Goal: Transaction & Acquisition: Obtain resource

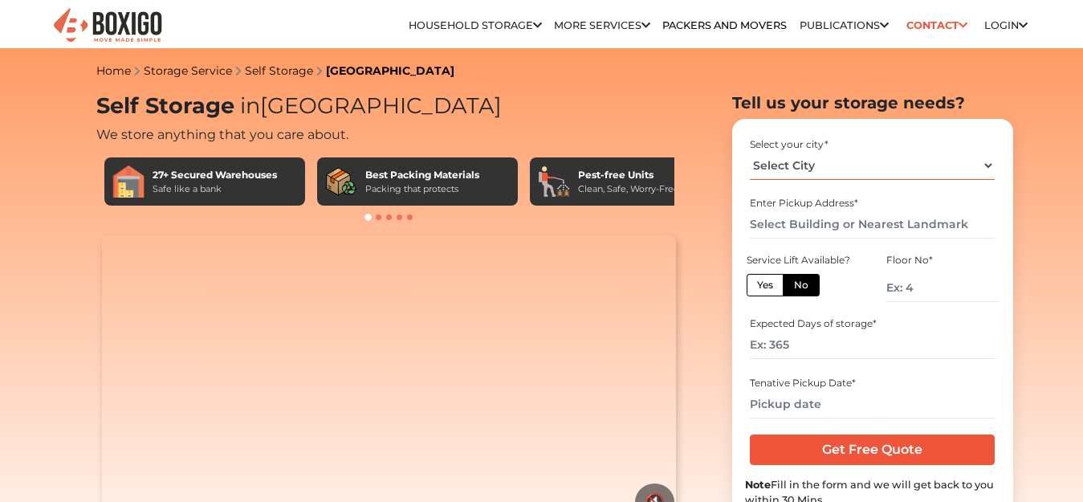
click at [985, 168] on select "Select City Bangalore Bengaluru Bhopal Bhubaneswar Chennai Coimbatore Cuttack D…" at bounding box center [872, 166] width 245 height 28
select select "[GEOGRAPHIC_DATA]"
click at [750, 152] on select "Select City Bangalore Bengaluru Bhopal Bhubaneswar Chennai Coimbatore Cuttack D…" at bounding box center [872, 166] width 245 height 28
click at [775, 290] on label "Yes" at bounding box center [765, 285] width 37 height 22
click at [767, 288] on input "Yes" at bounding box center [762, 283] width 10 height 10
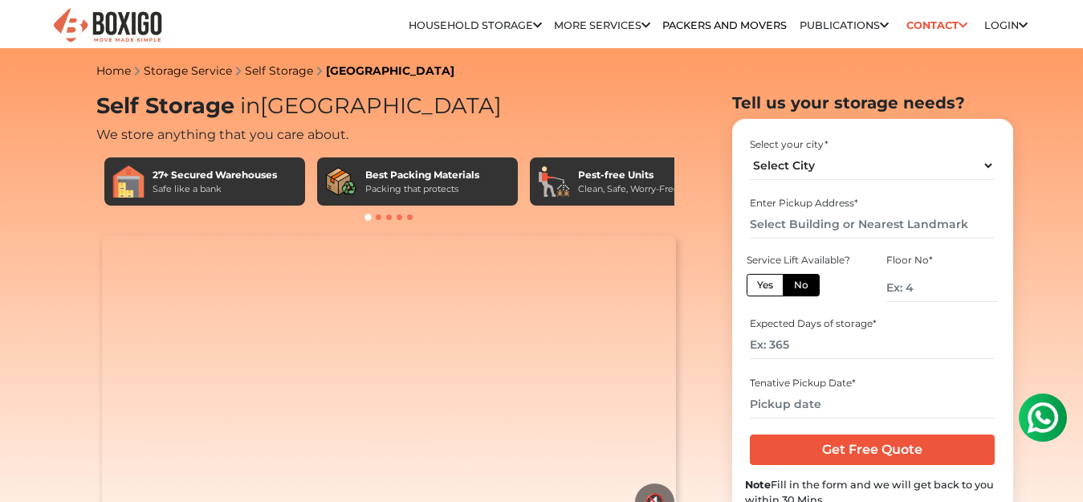
radio input "true"
click at [834, 226] on input "text" at bounding box center [872, 224] width 245 height 28
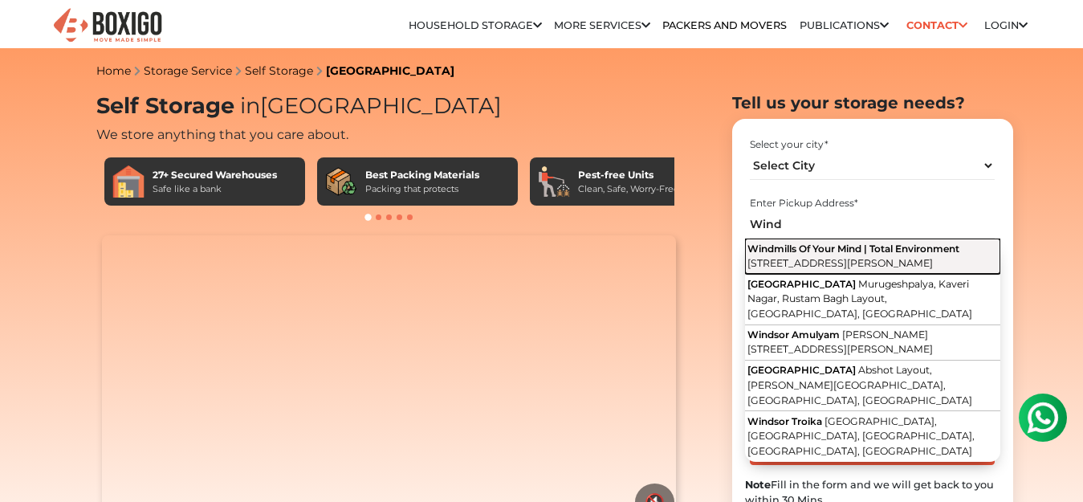
click at [846, 252] on span "Windmills Of Your Mind | Total Environment" at bounding box center [853, 248] width 212 height 12
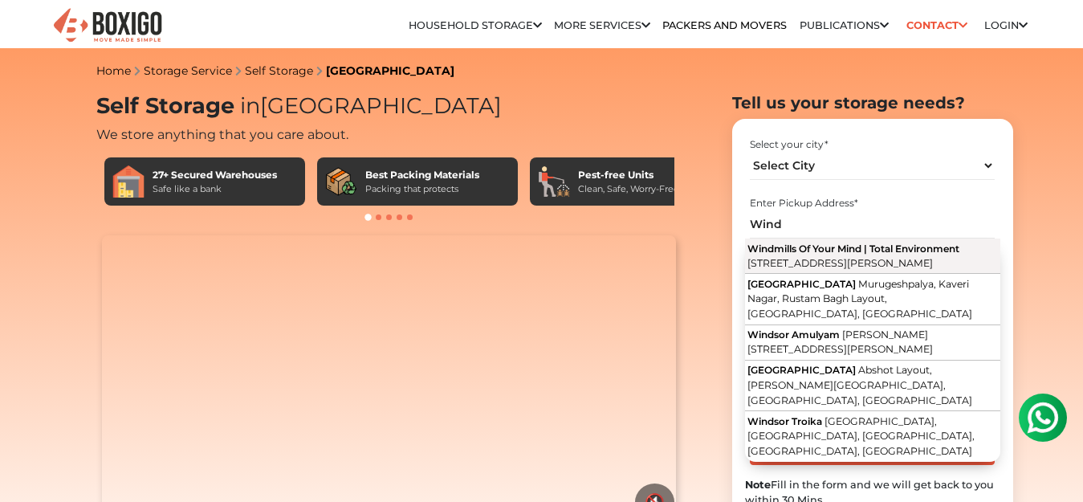
type input "Windmills Of Your Mind | Total Environment, [STREET_ADDRESS][PERSON_NAME]"
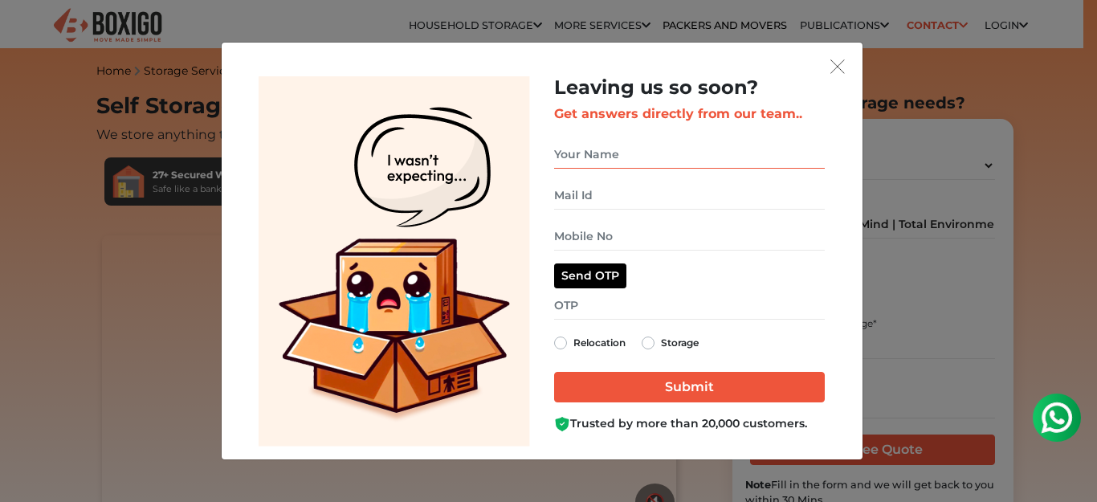
click at [603, 150] on input "get free quote dialog" at bounding box center [689, 154] width 271 height 28
type input "Smith"
click at [600, 196] on input "get free quote dialog" at bounding box center [689, 195] width 271 height 28
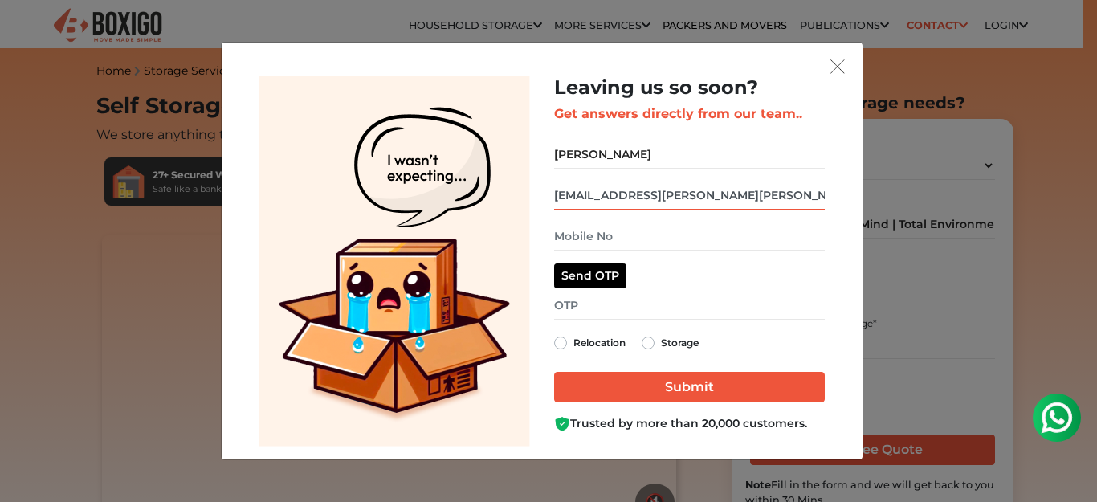
type input "buddy.keith.smith@gmail.com"
click at [620, 239] on input "get free quote dialog" at bounding box center [689, 236] width 271 height 28
type input "7483504210"
click at [661, 344] on label "Storage" at bounding box center [680, 342] width 38 height 19
click at [650, 344] on input "Storage" at bounding box center [647, 341] width 13 height 16
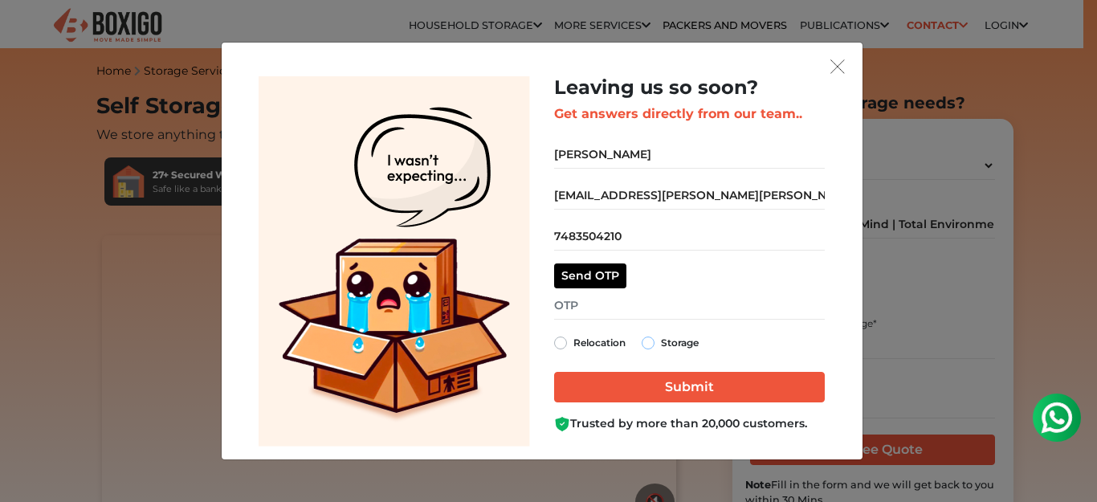
radio input "true"
click at [599, 275] on button "Send OTP" at bounding box center [590, 275] width 72 height 25
click at [605, 305] on input "get free quote dialog" at bounding box center [689, 305] width 271 height 28
type input "4153"
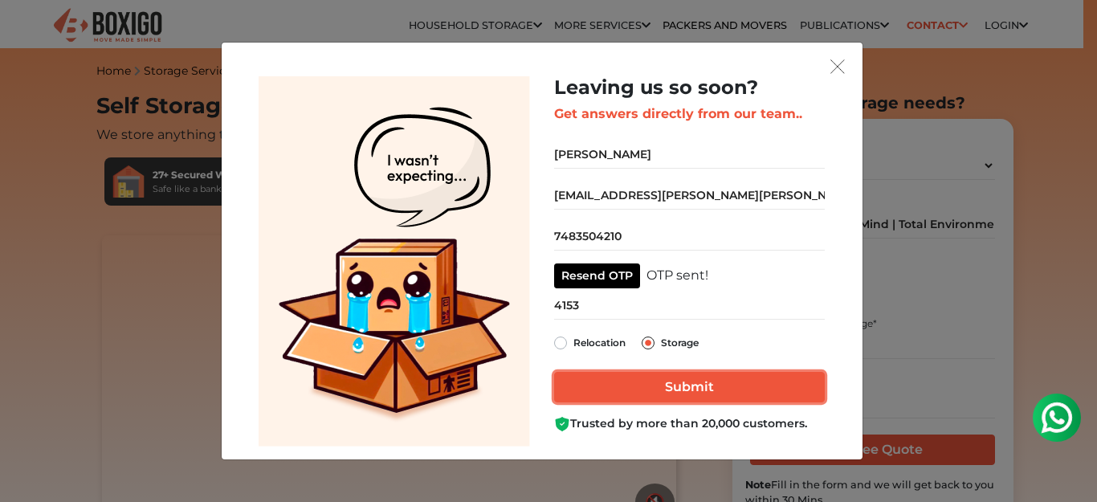
click at [668, 400] on input "Submit" at bounding box center [689, 387] width 271 height 31
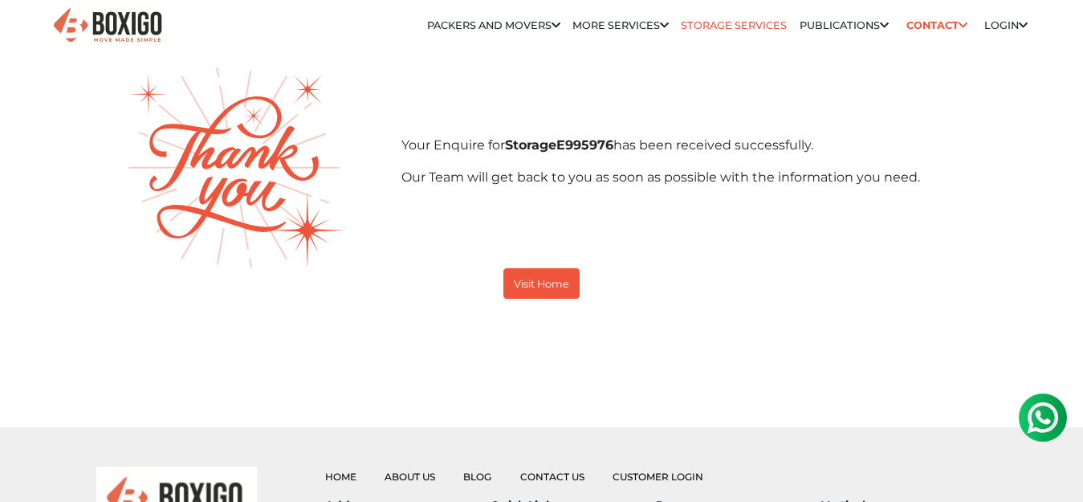
click at [727, 29] on link "Storage Services" at bounding box center [734, 25] width 106 height 12
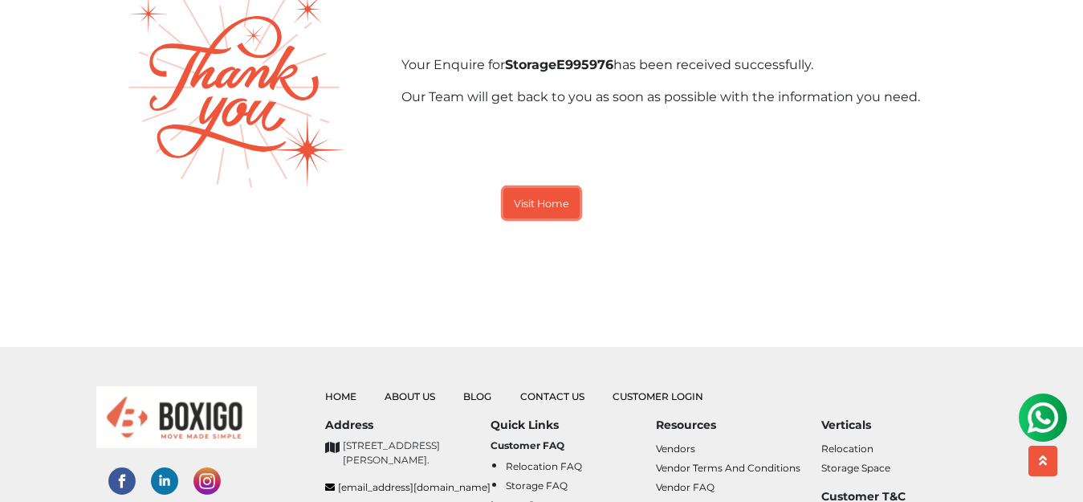
click at [559, 205] on small "Visit Home" at bounding box center [541, 203] width 55 height 12
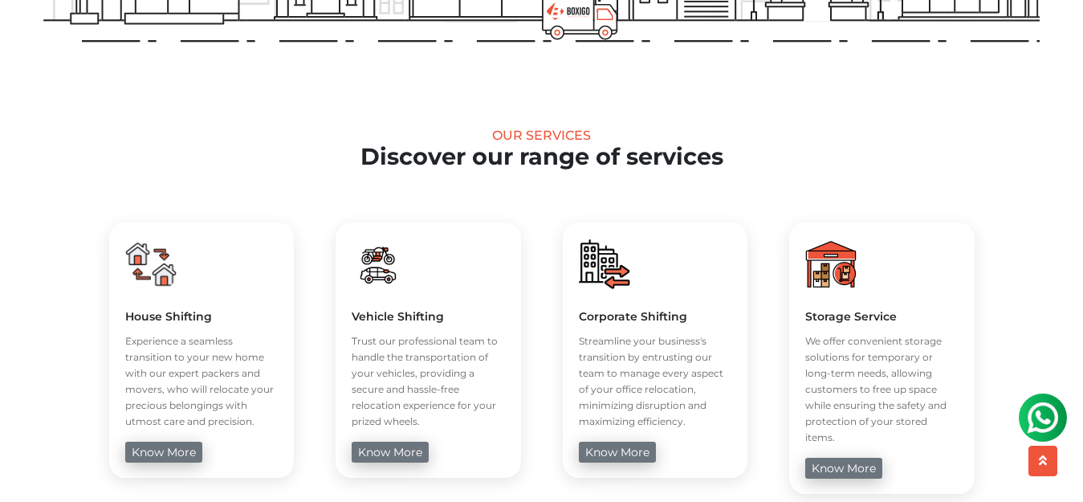
scroll to position [562, 0]
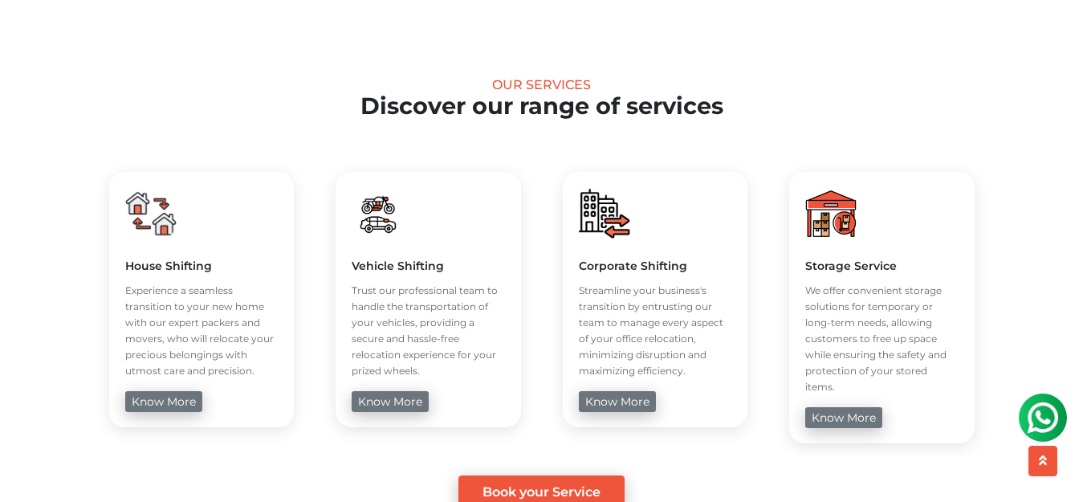
click at [858, 232] on div "Storage Service We offer convenient storage solutions for temporary or long-ter…" at bounding box center [881, 307] width 185 height 271
click at [835, 224] on img at bounding box center [830, 213] width 51 height 51
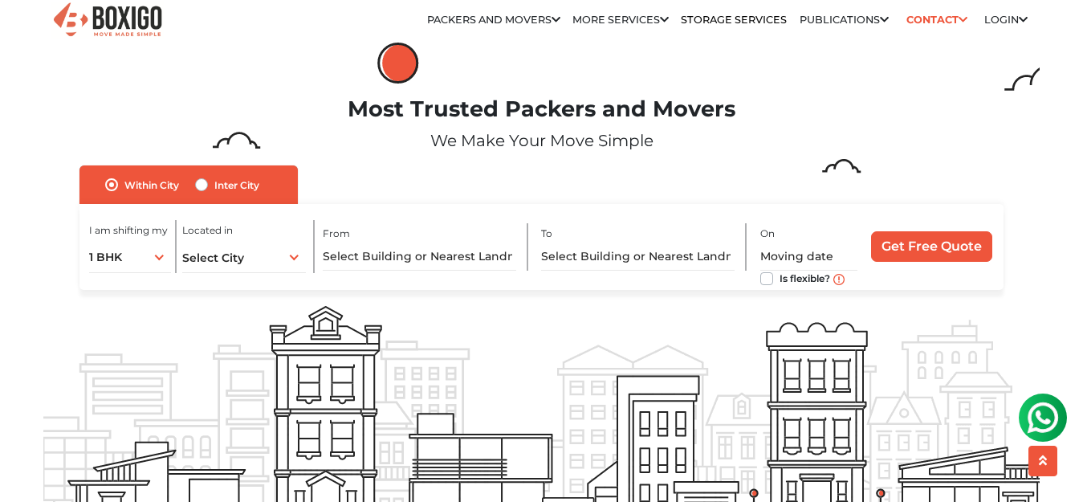
scroll to position [0, 0]
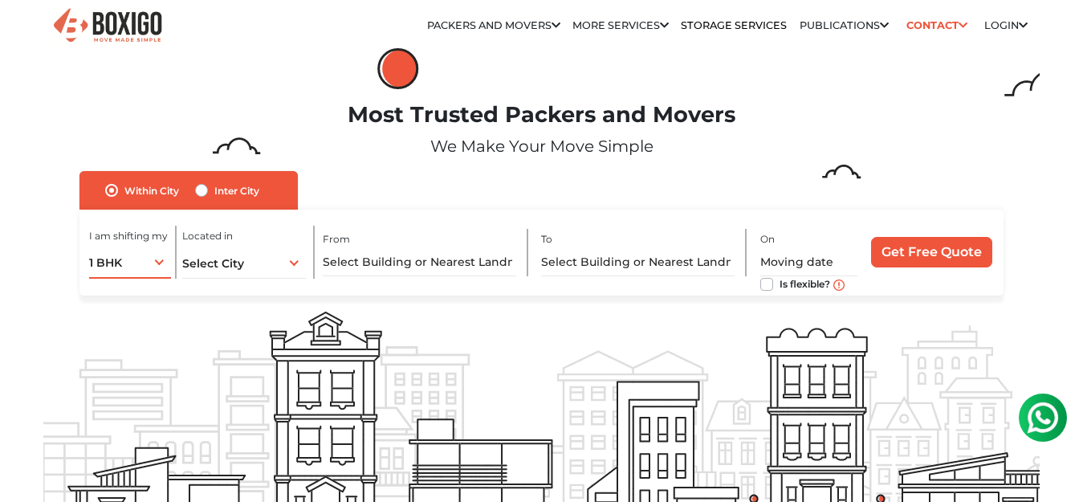
click at [157, 268] on div "1 BHK 1 BHK 2 BHK 3 BHK 3 + BHK FEW ITEMS" at bounding box center [130, 262] width 82 height 34
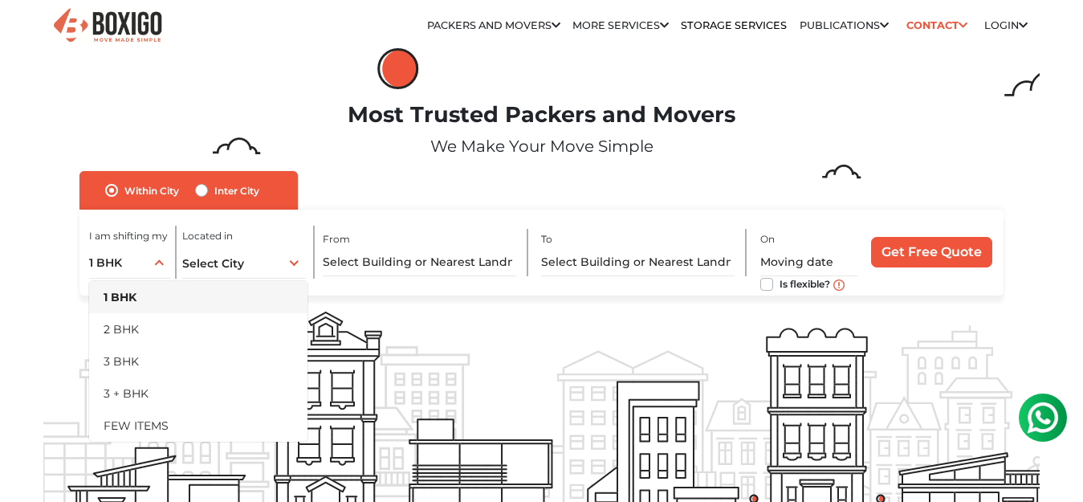
click at [161, 242] on label "I am shifting my" at bounding box center [128, 236] width 79 height 14
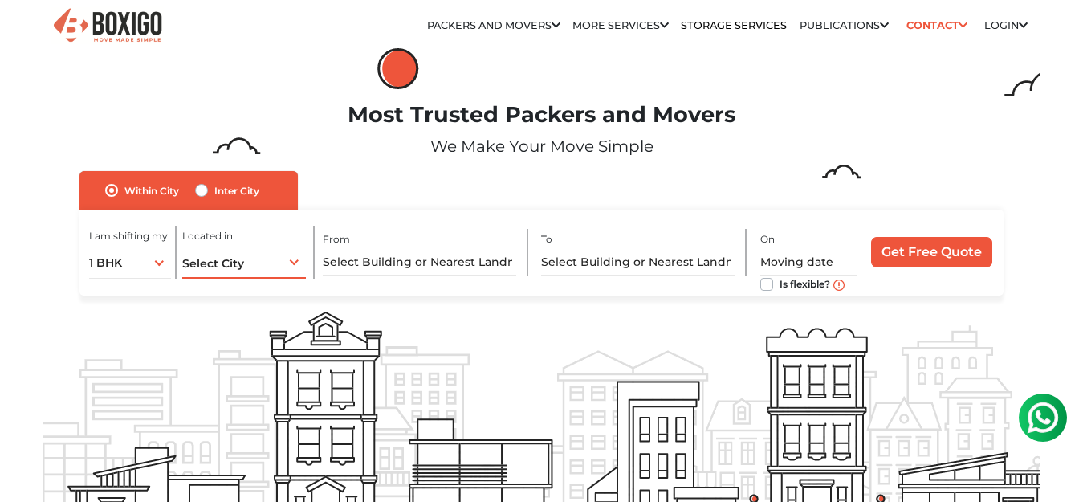
click at [295, 268] on div "Select City Select City Bangalore Bengaluru Bhopal Bhubaneswar Chennai Coimbato…" at bounding box center [244, 262] width 124 height 34
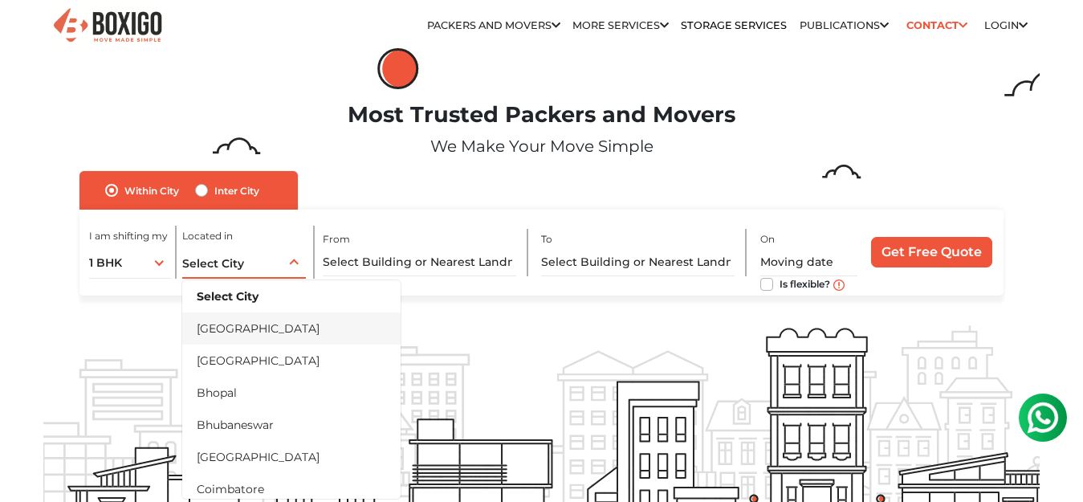
click at [250, 335] on li "[GEOGRAPHIC_DATA]" at bounding box center [291, 328] width 218 height 32
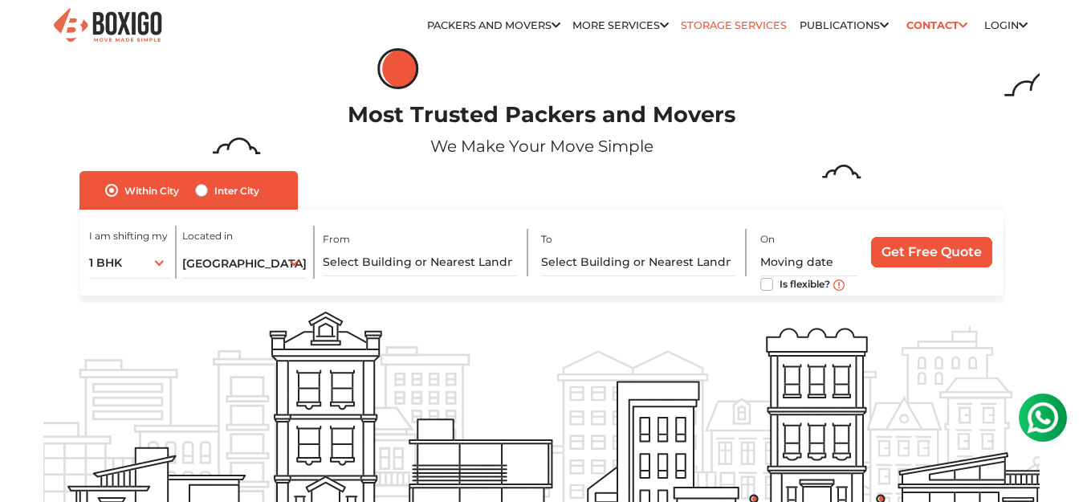
click at [726, 26] on link "Storage Services" at bounding box center [734, 25] width 106 height 12
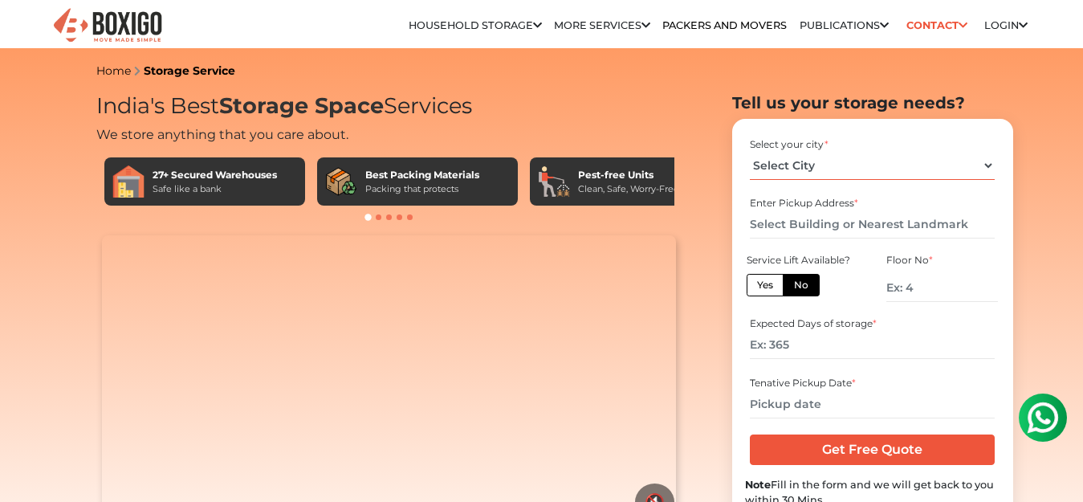
click at [982, 168] on select "Select City [GEOGRAPHIC_DATA] [GEOGRAPHIC_DATA] [GEOGRAPHIC_DATA] [GEOGRAPHIC_D…" at bounding box center [872, 166] width 245 height 28
select select "[GEOGRAPHIC_DATA]"
click at [750, 152] on select "Select City [GEOGRAPHIC_DATA] [GEOGRAPHIC_DATA] [GEOGRAPHIC_DATA] [GEOGRAPHIC_D…" at bounding box center [872, 166] width 245 height 28
click at [784, 229] on input "text" at bounding box center [872, 224] width 245 height 28
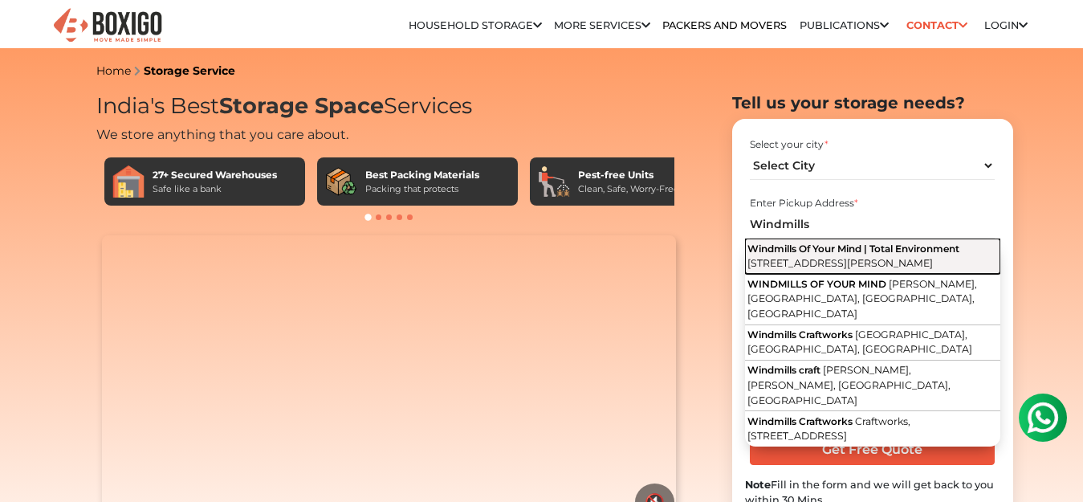
click at [857, 253] on span "Windmills Of Your Mind | Total Environment" at bounding box center [853, 248] width 212 height 12
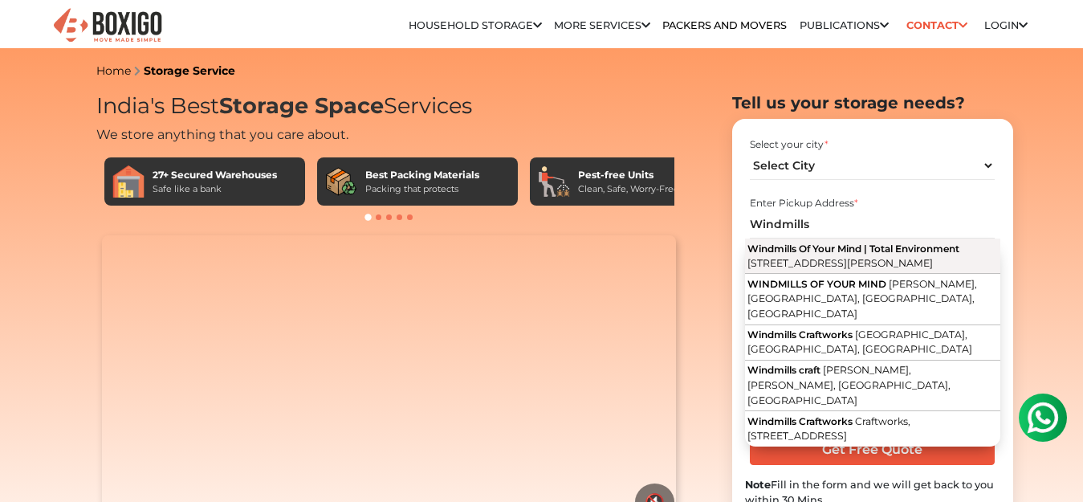
type input "Windmills Of Your Mind | Total Environment, [STREET_ADDRESS][PERSON_NAME]"
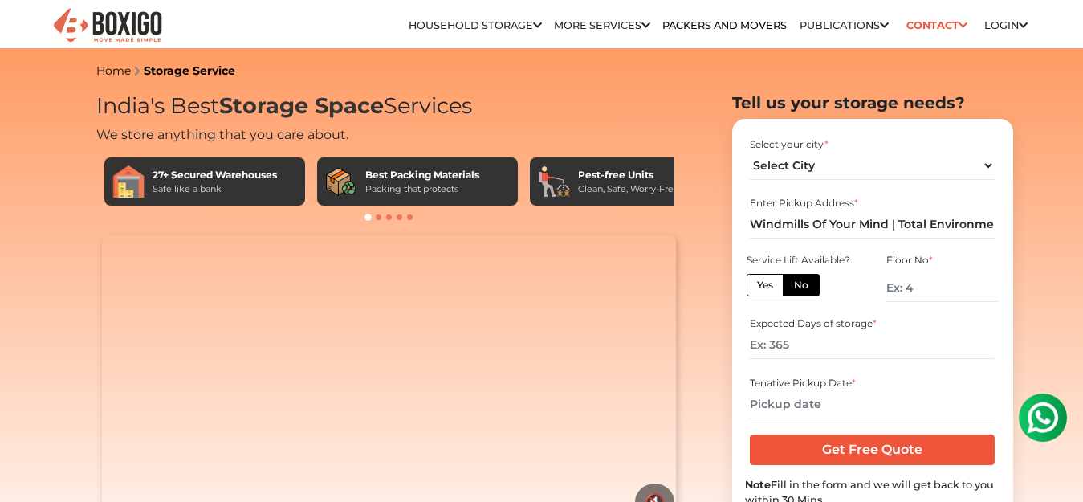
click at [757, 287] on label "Yes" at bounding box center [765, 285] width 37 height 22
click at [757, 287] on input "Yes" at bounding box center [762, 283] width 10 height 10
radio input "true"
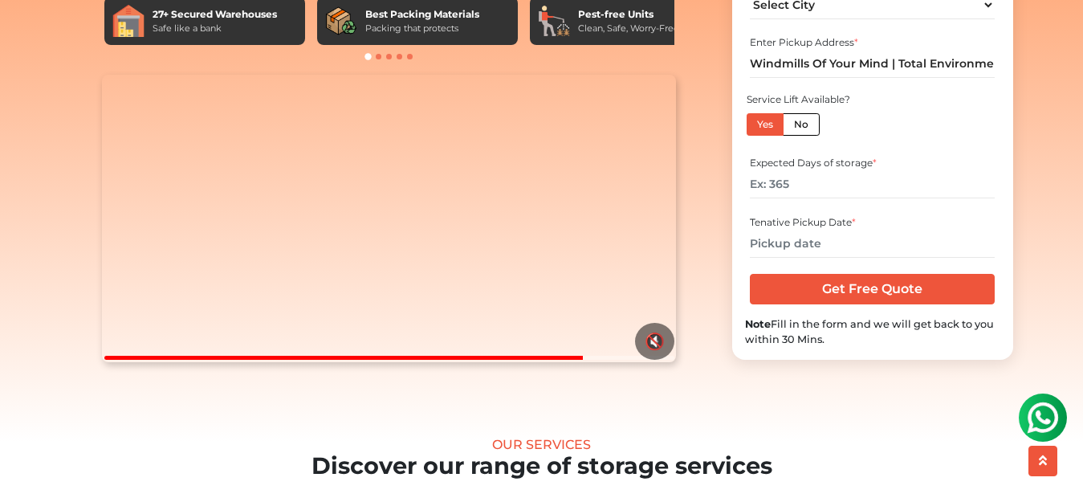
scroll to position [80, 0]
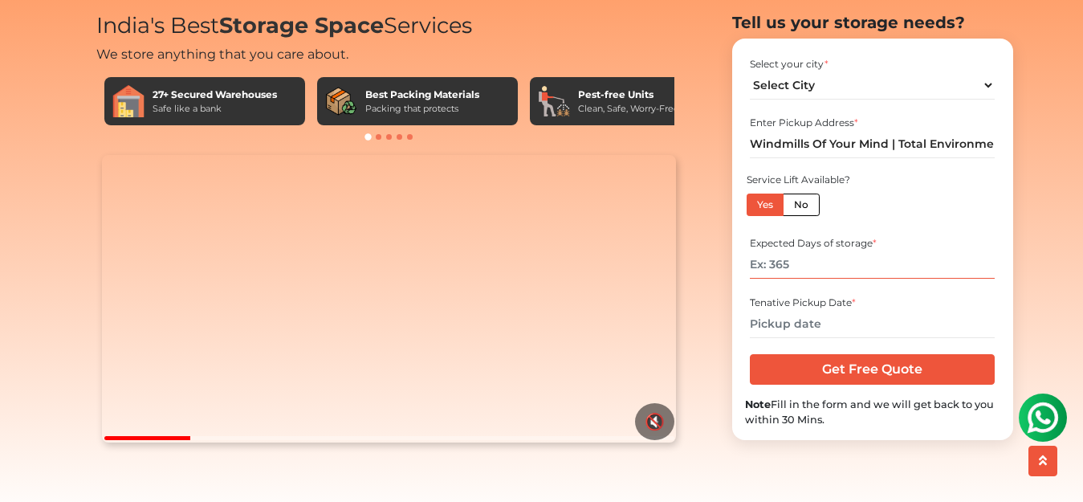
click at [813, 279] on input "number" at bounding box center [872, 264] width 245 height 28
drag, startPoint x: 805, startPoint y: 282, endPoint x: 768, endPoint y: 284, distance: 37.0
click at [768, 279] on input "number" at bounding box center [872, 264] width 245 height 28
drag, startPoint x: 761, startPoint y: 290, endPoint x: 781, endPoint y: 290, distance: 20.1
click at [781, 279] on input "number" at bounding box center [872, 264] width 245 height 28
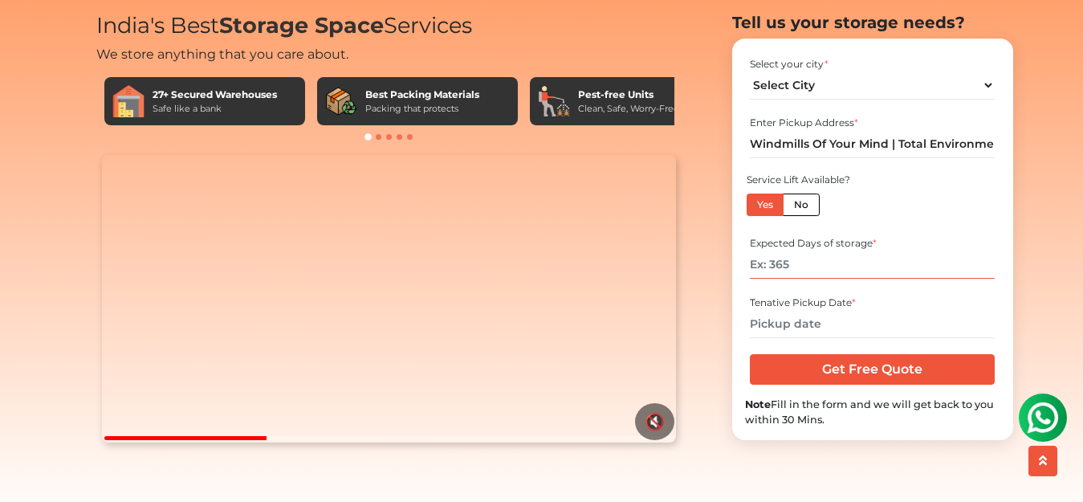
click at [825, 279] on input "number" at bounding box center [872, 264] width 245 height 28
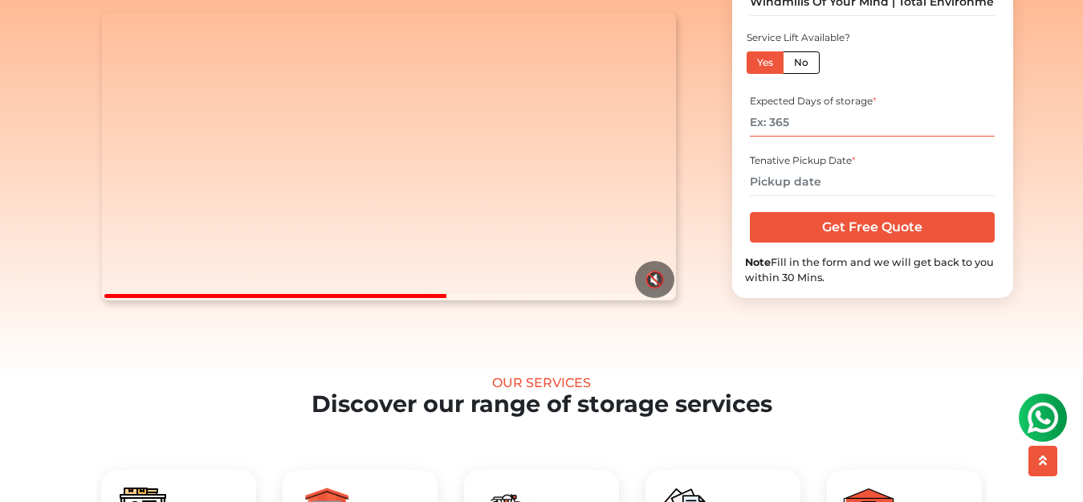
scroll to position [241, 0]
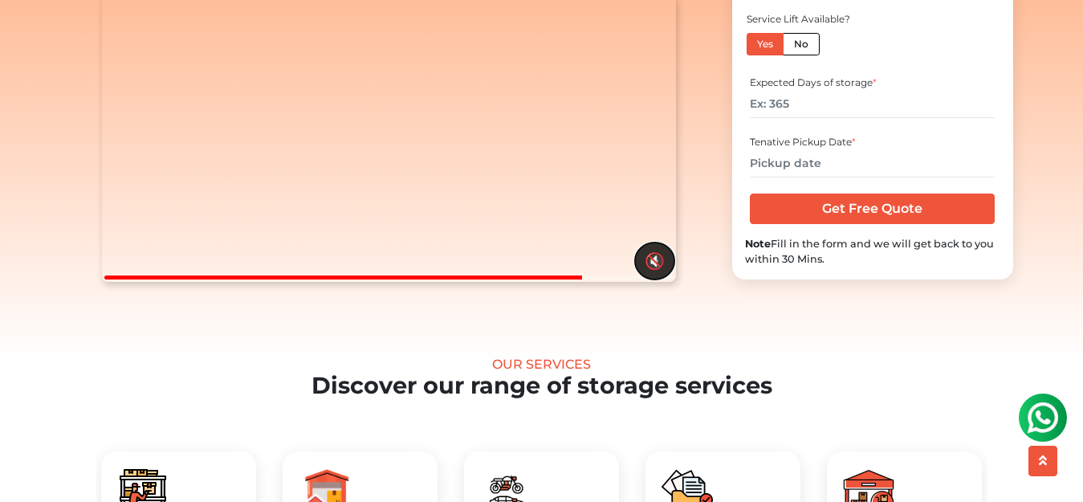
click at [653, 279] on button "🔇" at bounding box center [654, 260] width 39 height 37
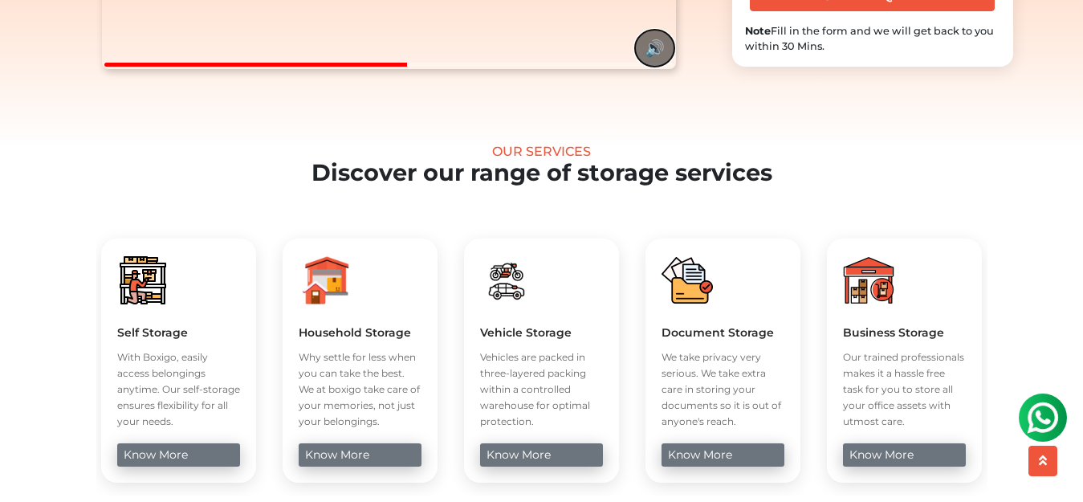
scroll to position [482, 0]
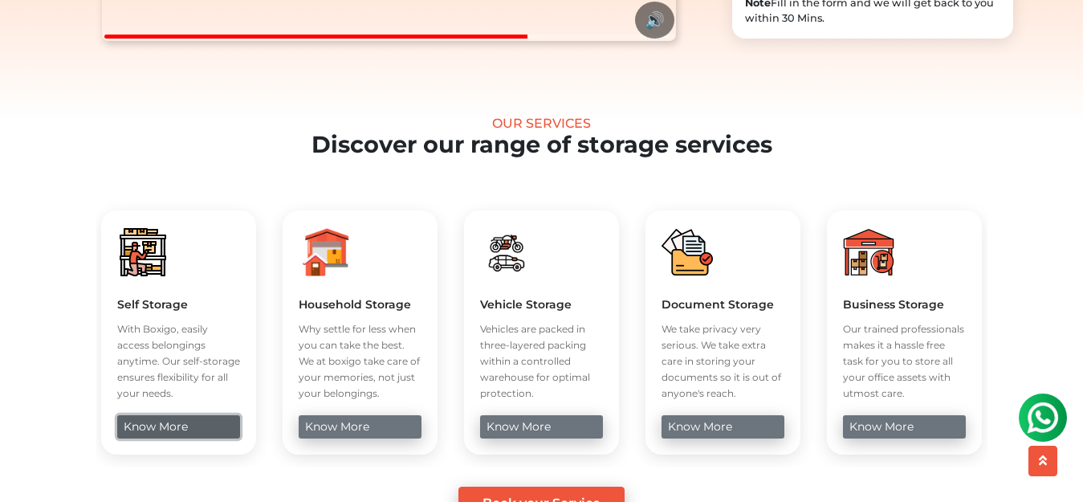
click at [188, 438] on link "know more" at bounding box center [178, 426] width 123 height 23
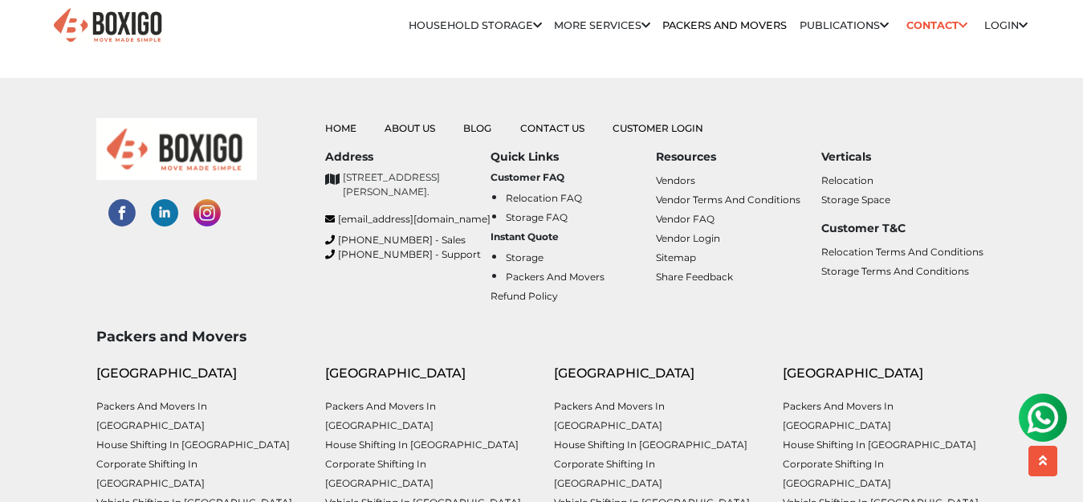
scroll to position [6329, 0]
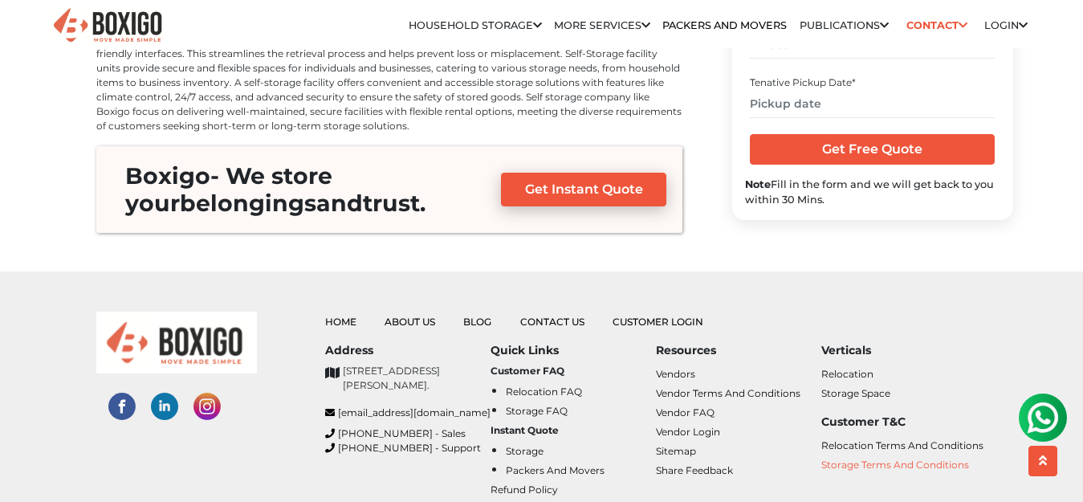
click at [890, 458] on link "Storage Terms and Conditions" at bounding box center [895, 464] width 148 height 12
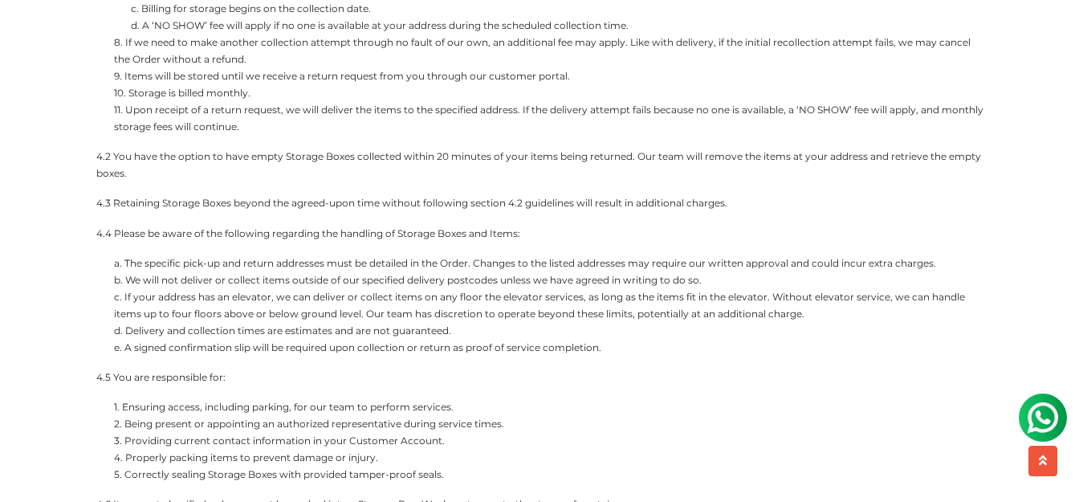
scroll to position [1204, 0]
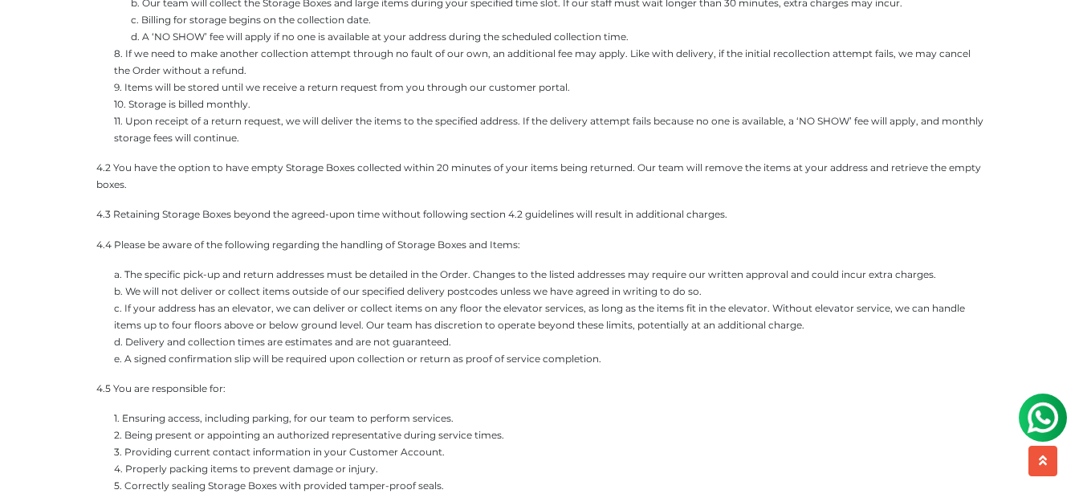
drag, startPoint x: 515, startPoint y: 231, endPoint x: 99, endPoint y: 222, distance: 416.0
click at [99, 236] on p "4.4 Please be aware of the following regarding the handling of Storage Boxes an…" at bounding box center [541, 244] width 891 height 17
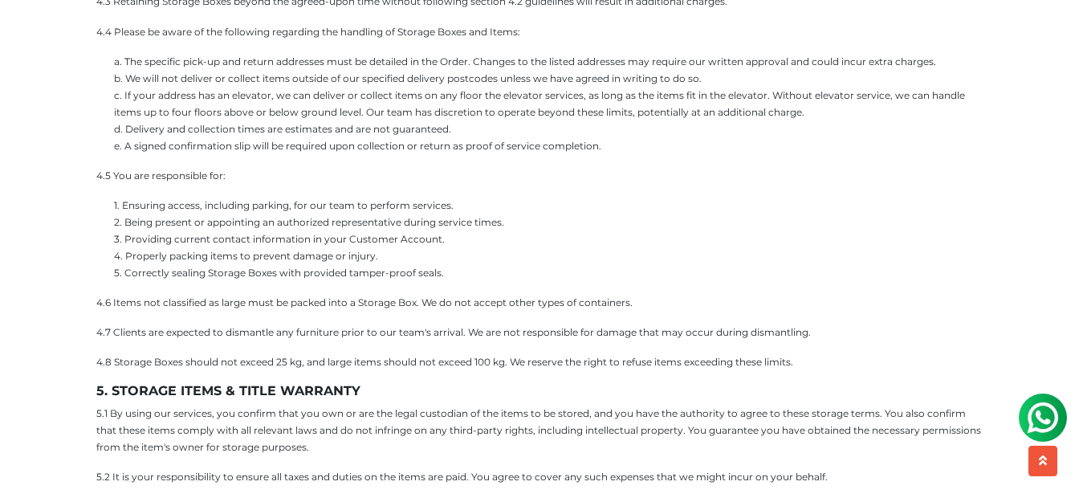
scroll to position [1445, 0]
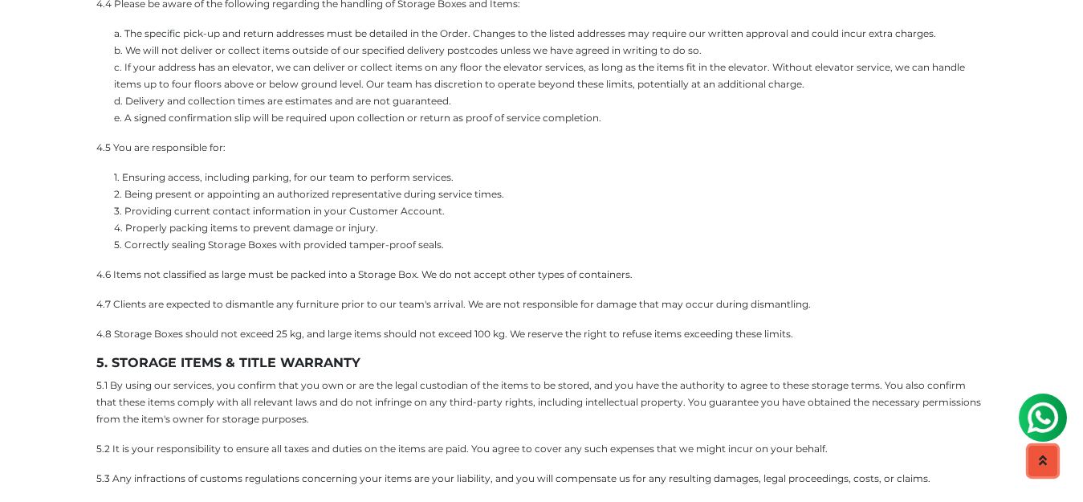
click at [1049, 462] on button "scroll up" at bounding box center [1042, 461] width 29 height 31
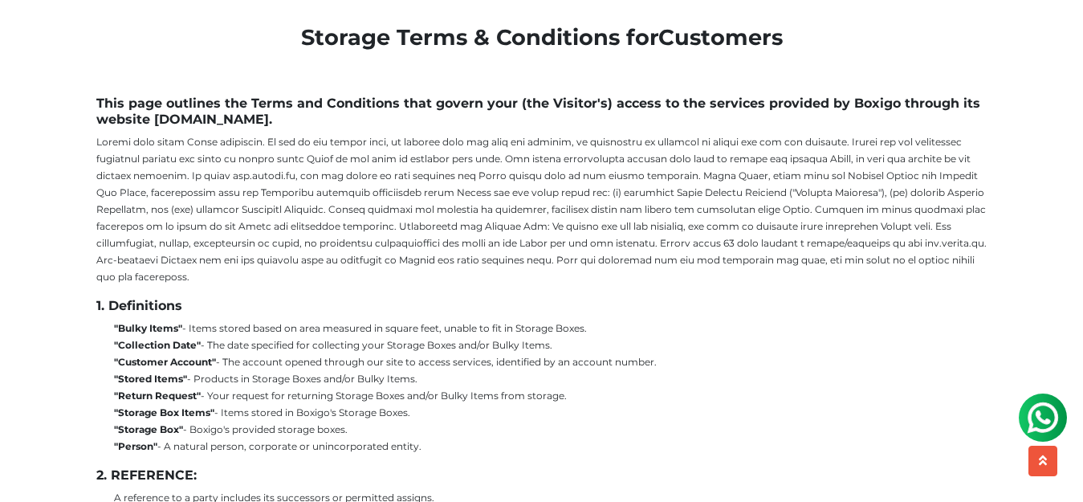
scroll to position [0, 0]
